Goal: Transaction & Acquisition: Download file/media

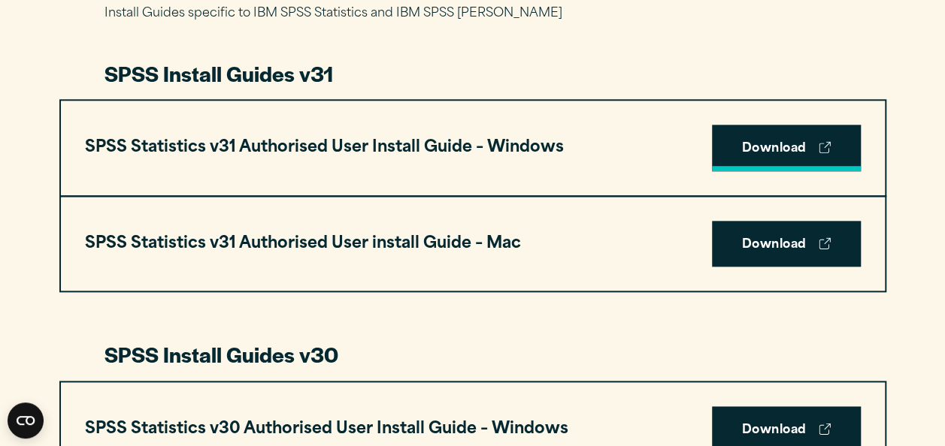
click at [815, 149] on link "Download" at bounding box center [786, 148] width 149 height 47
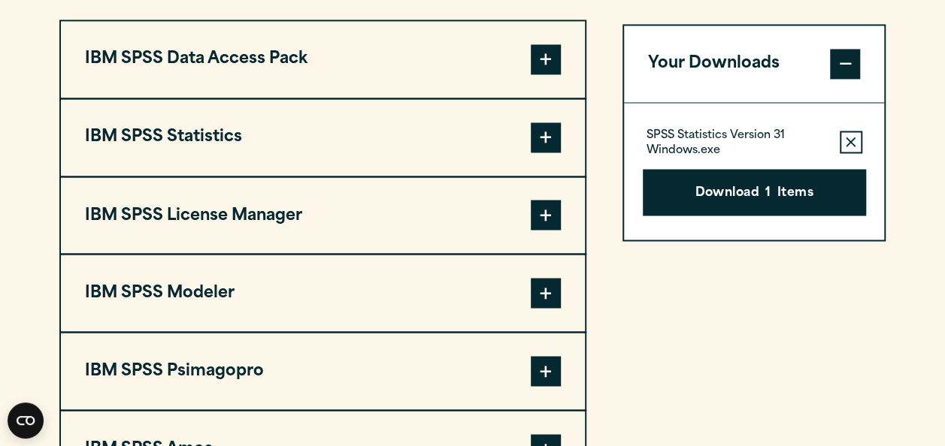
scroll to position [1201, 0]
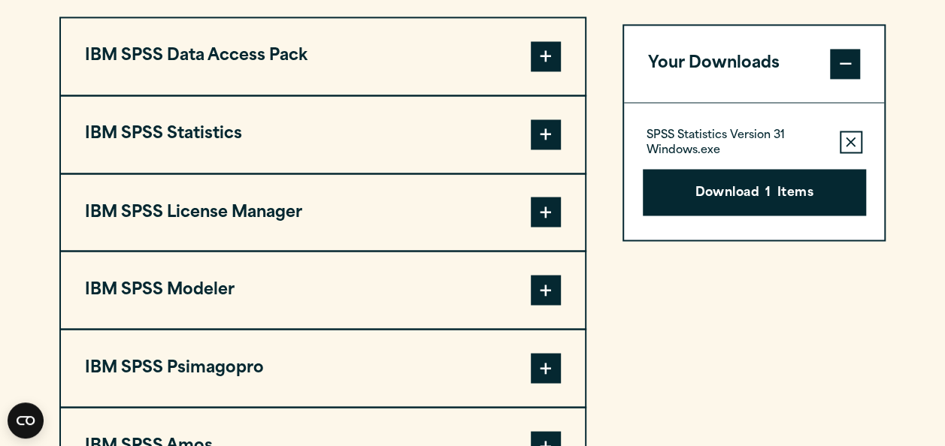
click at [547, 131] on span at bounding box center [546, 134] width 30 height 30
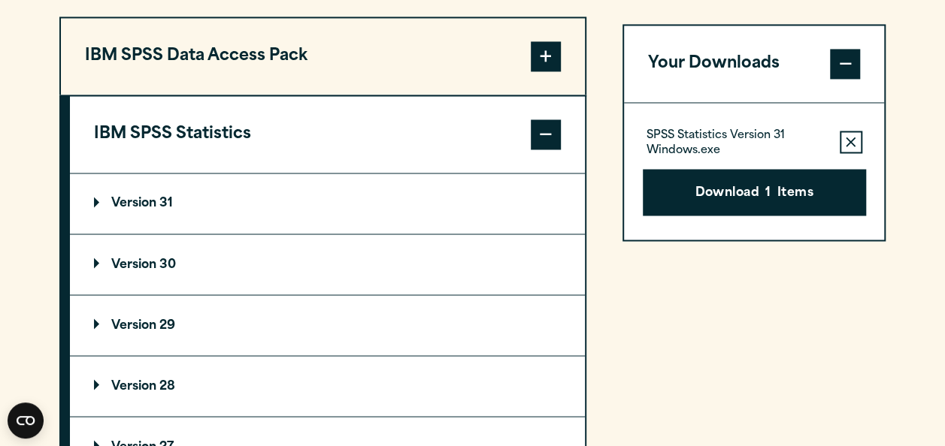
click at [413, 265] on summary "Version 30" at bounding box center [327, 264] width 515 height 60
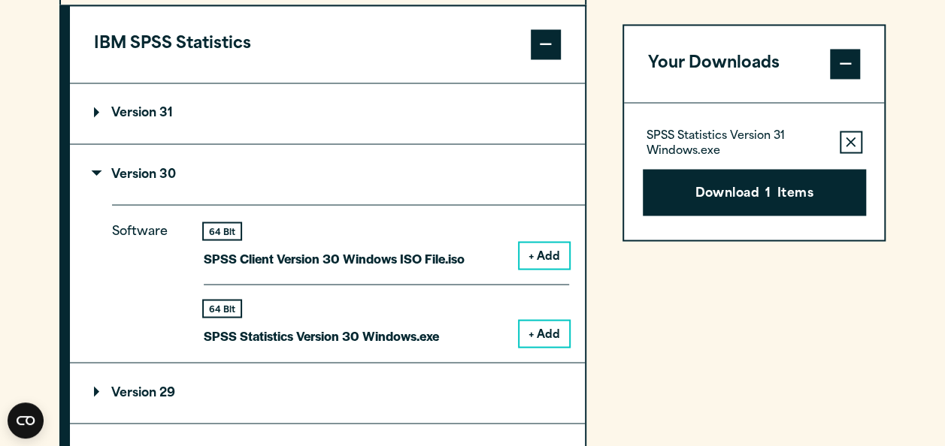
scroll to position [1302, 0]
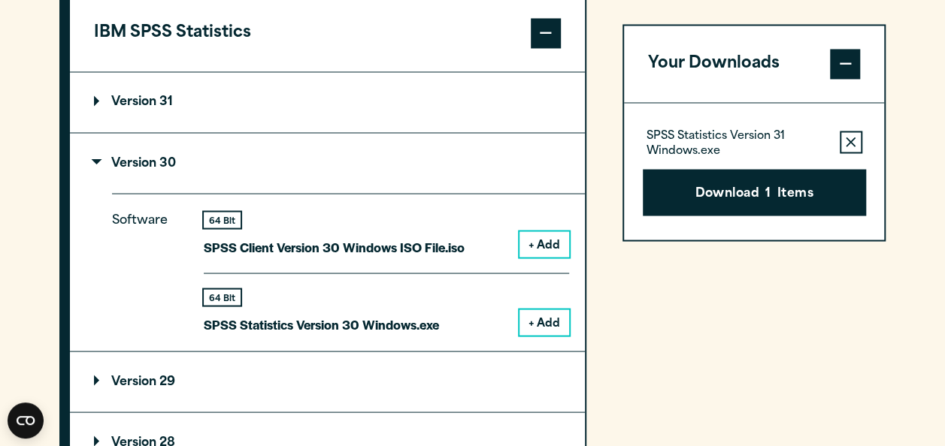
click at [545, 313] on button "+ Add" at bounding box center [544, 323] width 50 height 26
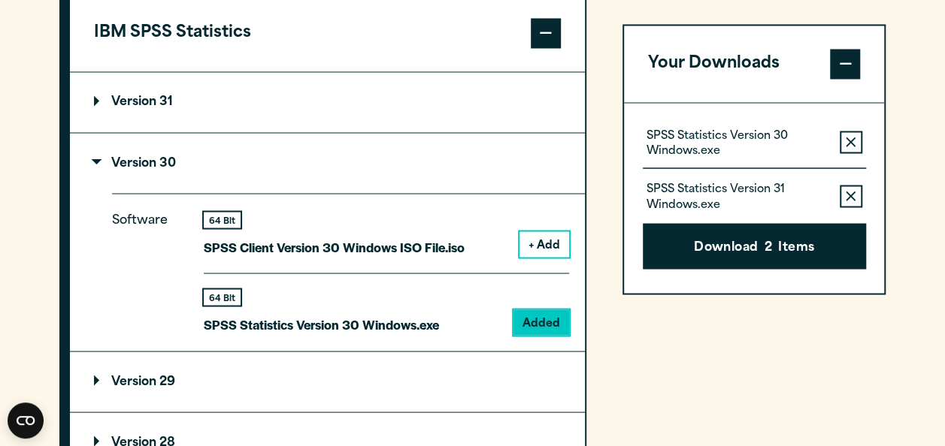
click at [858, 198] on button "Remove this item from your software download list" at bounding box center [850, 196] width 23 height 23
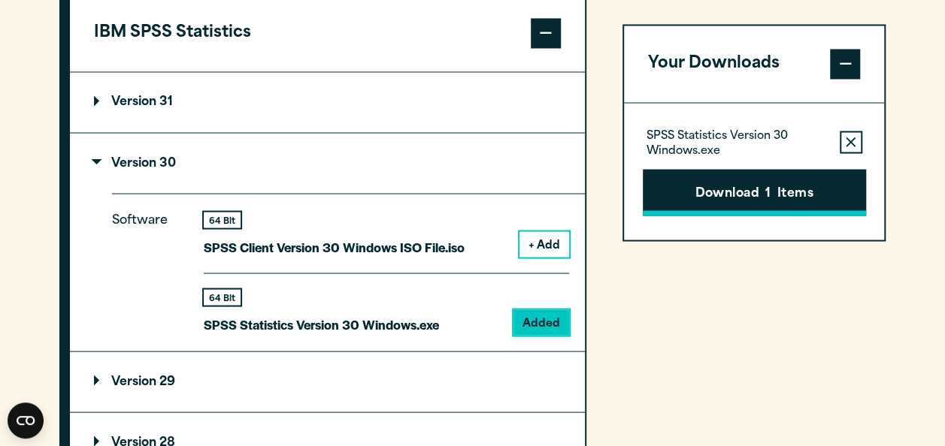
click at [800, 198] on button "Download 1 Items" at bounding box center [754, 192] width 223 height 47
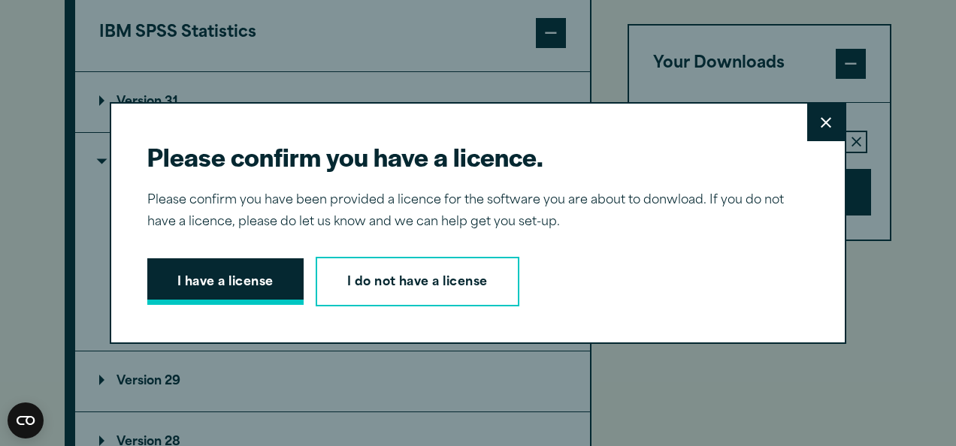
click at [229, 284] on button "I have a license" at bounding box center [225, 282] width 156 height 47
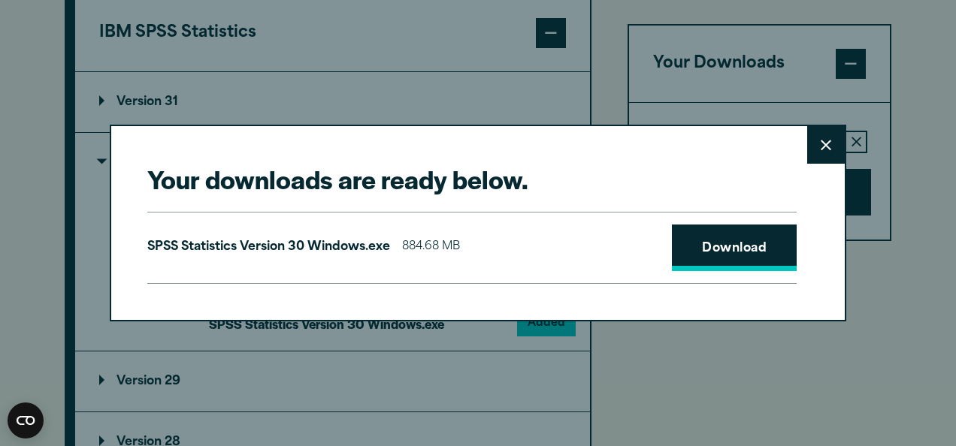
click at [702, 248] on link "Download" at bounding box center [734, 248] width 125 height 47
click at [702, 243] on link "Download" at bounding box center [734, 248] width 125 height 47
click at [821, 143] on icon at bounding box center [826, 145] width 11 height 11
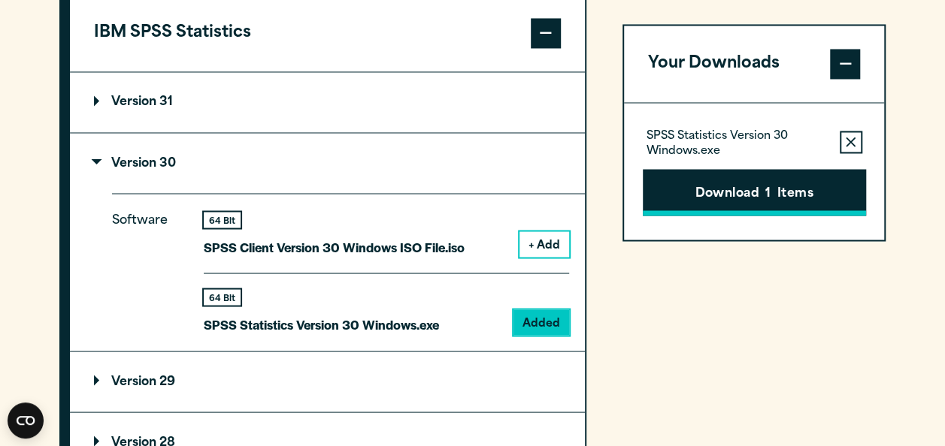
click at [718, 195] on button "Download 1 Items" at bounding box center [754, 192] width 223 height 47
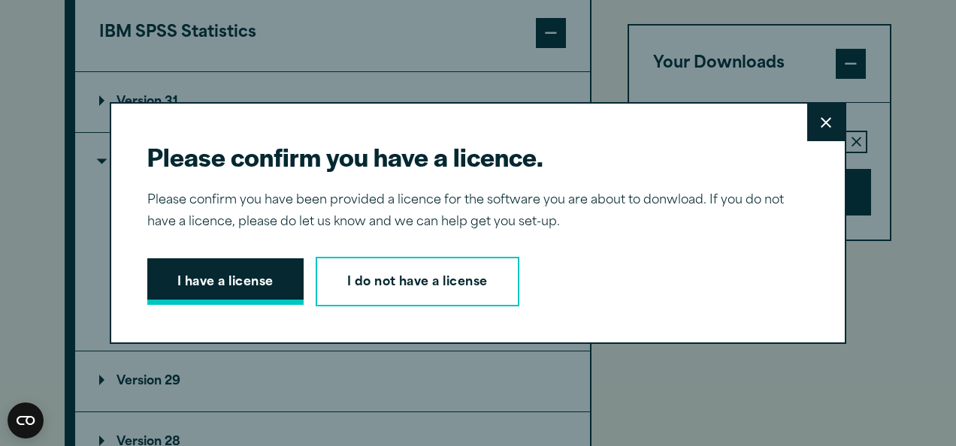
click at [235, 284] on button "I have a license" at bounding box center [225, 282] width 156 height 47
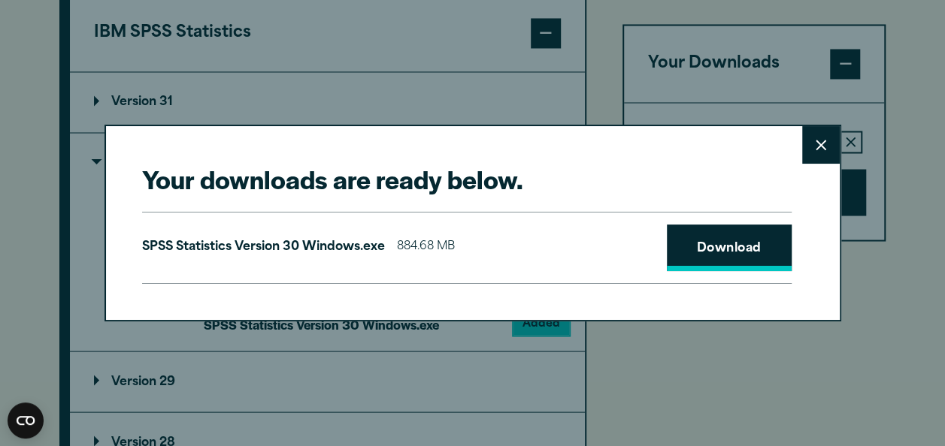
click at [700, 234] on link "Download" at bounding box center [729, 248] width 125 height 47
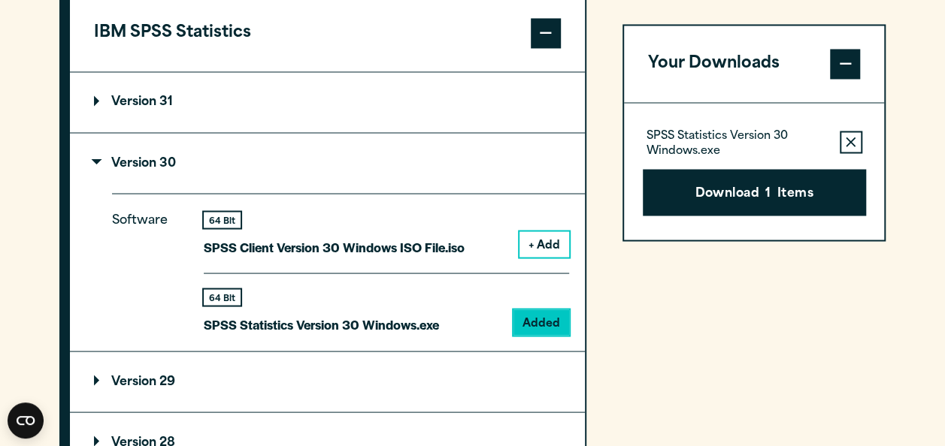
click at [894, 335] on div "Your downloads are ready below. Close SPSS Statistics Version 30 Windows.exe 88…" at bounding box center [472, 223] width 945 height 446
